Goal: Task Accomplishment & Management: Manage account settings

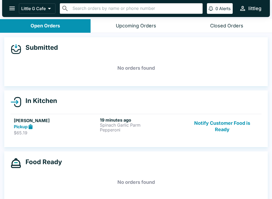
click at [118, 123] on p "Spinach Garlic Parm" at bounding box center [142, 125] width 84 height 5
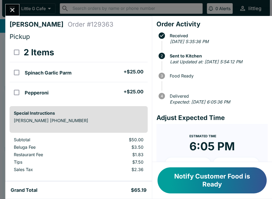
click at [10, 15] on button "Close" at bounding box center [13, 9] width 14 height 11
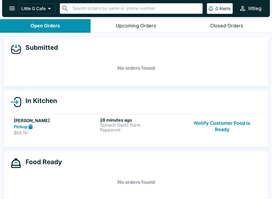
click at [15, 14] on button "open drawer" at bounding box center [12, 9] width 14 height 14
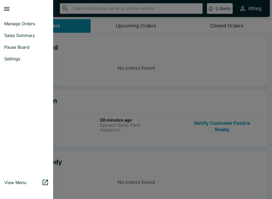
click at [17, 27] on link "Manage Orders" at bounding box center [26, 24] width 53 height 12
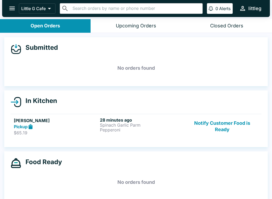
click at [233, 123] on button "Notify Customer Food is Ready" at bounding box center [222, 126] width 72 height 18
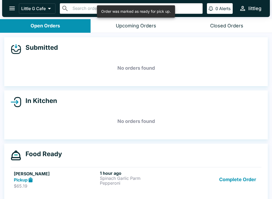
click at [238, 179] on button "Complete Order" at bounding box center [237, 179] width 41 height 18
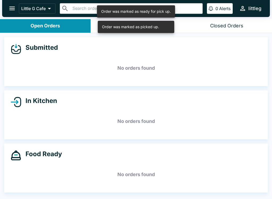
click at [15, 8] on icon "open drawer" at bounding box center [12, 8] width 7 height 7
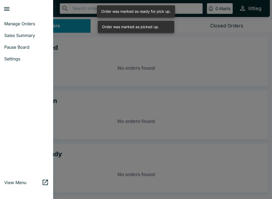
click at [23, 48] on span "Pause Board" at bounding box center [26, 46] width 45 height 5
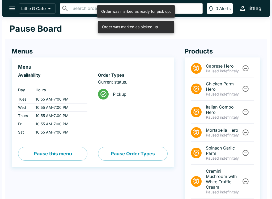
click at [60, 157] on button "Pause this menu" at bounding box center [52, 154] width 69 height 14
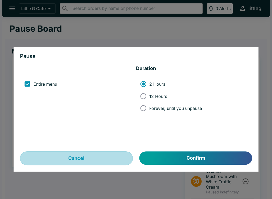
click at [99, 161] on button "Cancel" at bounding box center [76, 159] width 113 height 14
